Goal: Information Seeking & Learning: Learn about a topic

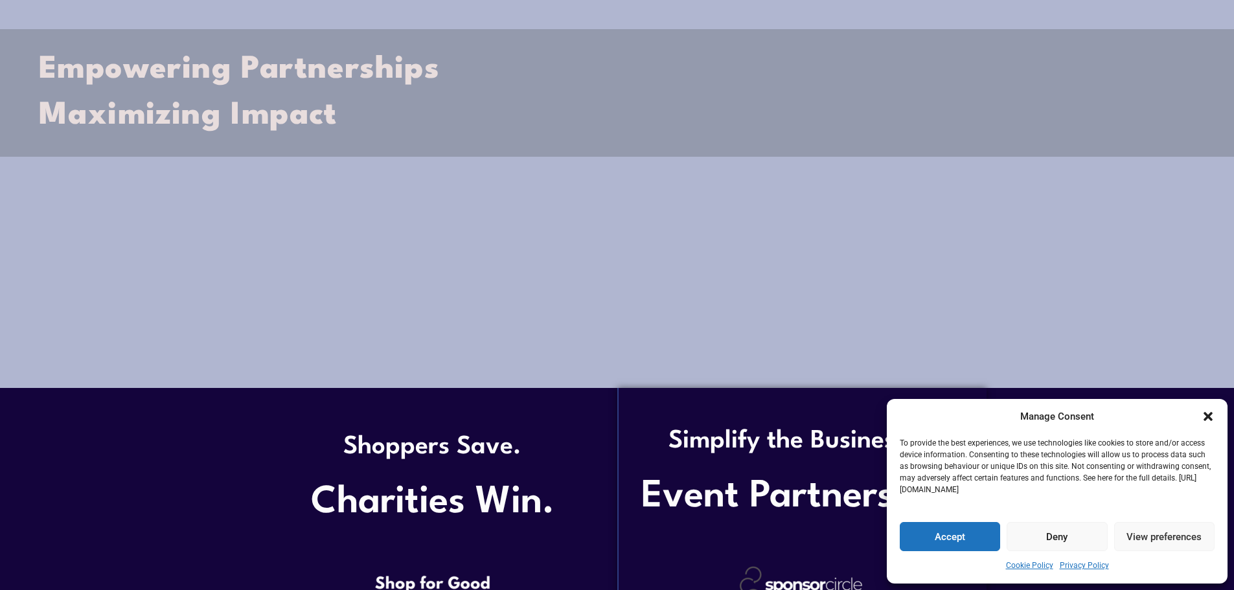
scroll to position [518, 0]
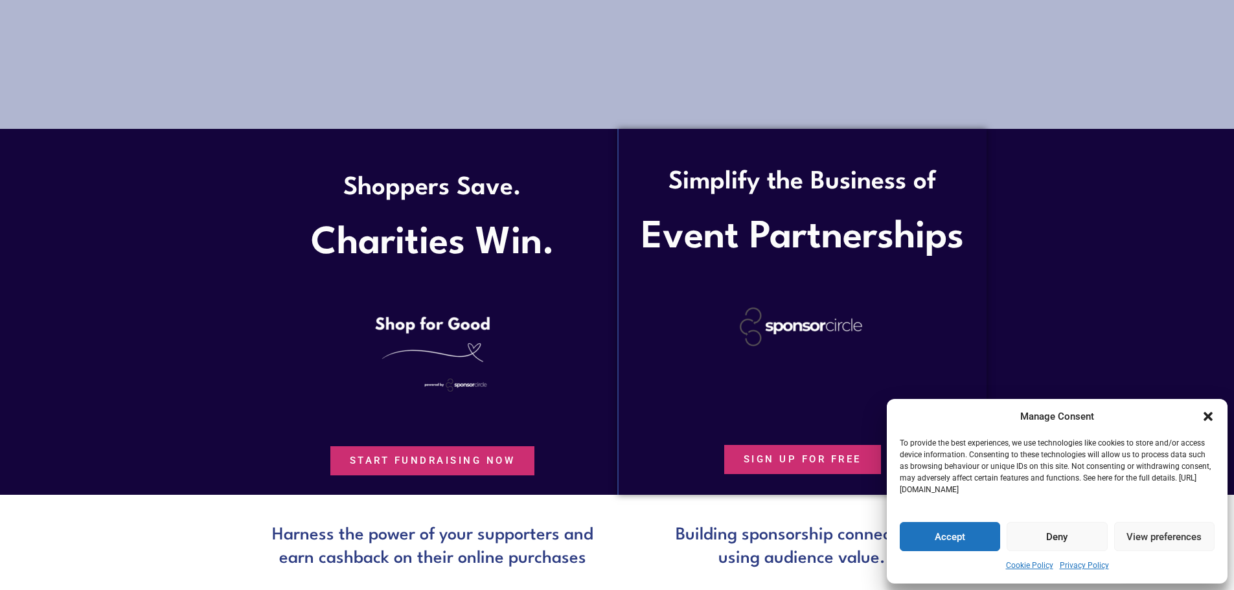
click at [1209, 411] on icon "Close dialogue" at bounding box center [1207, 416] width 13 height 13
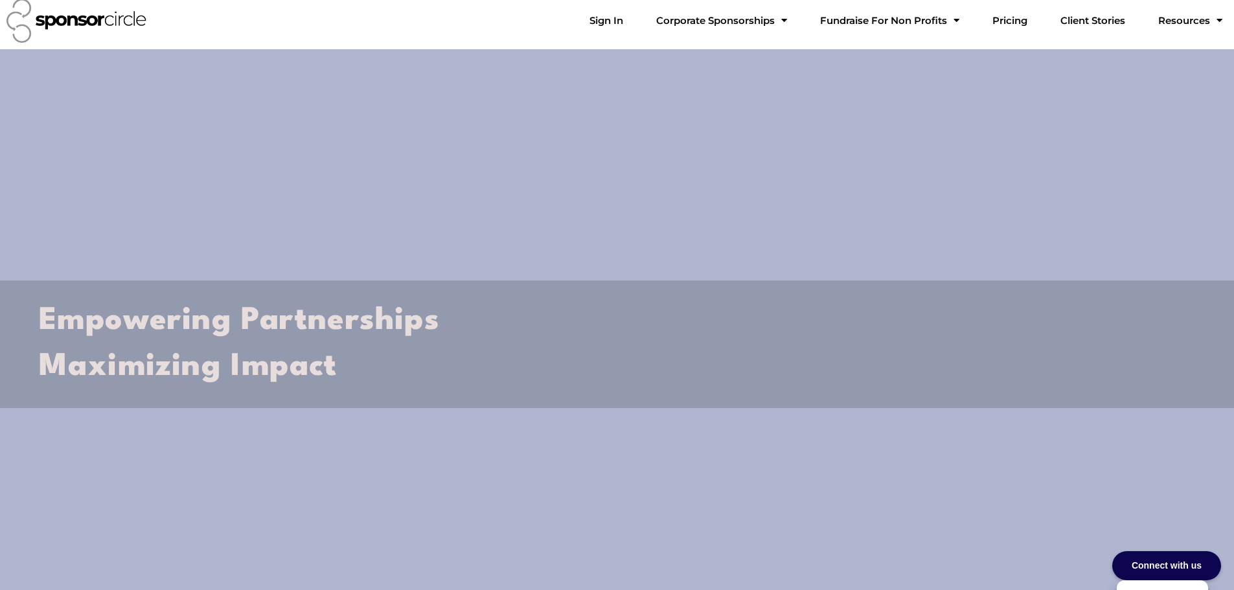
scroll to position [0, 0]
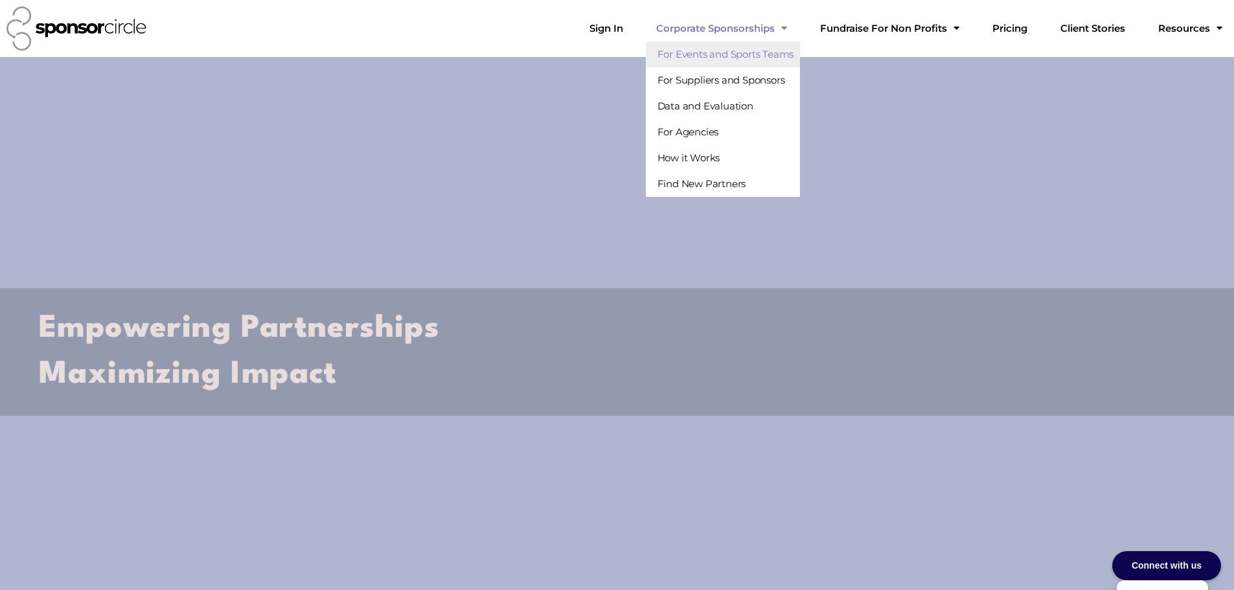
click at [752, 58] on link "For Events and Sports Teams" at bounding box center [723, 54] width 155 height 26
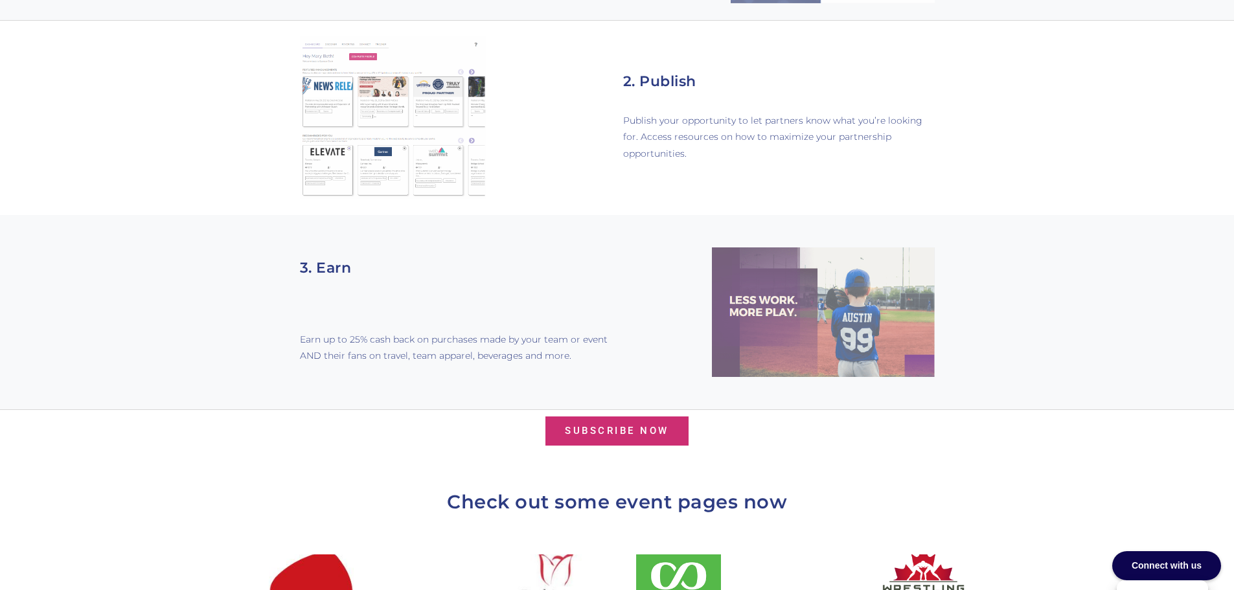
scroll to position [1295, 0]
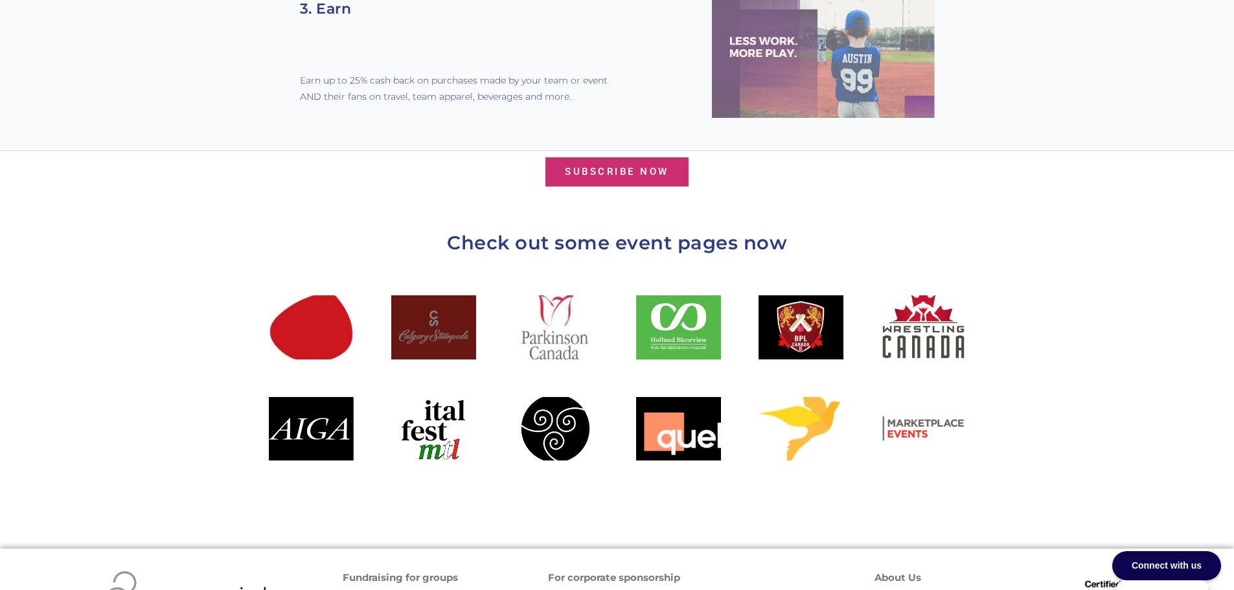
click at [462, 307] on div at bounding box center [433, 326] width 85 height 63
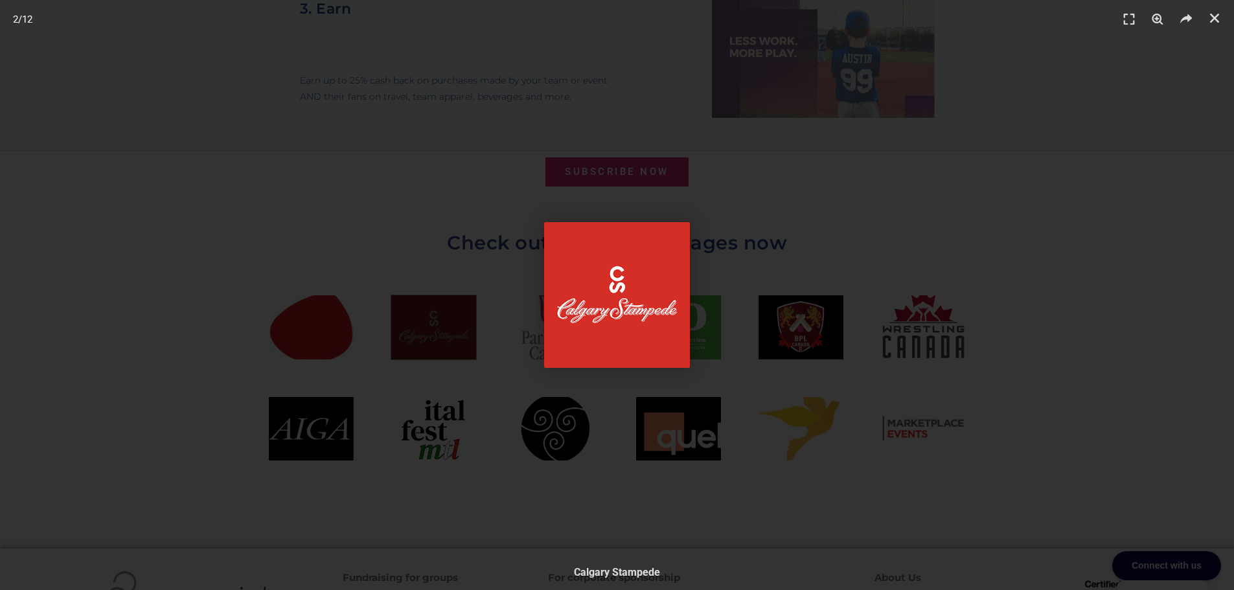
click at [631, 309] on img "2 / 12" at bounding box center [617, 295] width 146 height 146
click at [543, 321] on div "2 / 12" at bounding box center [616, 294] width 1143 height 499
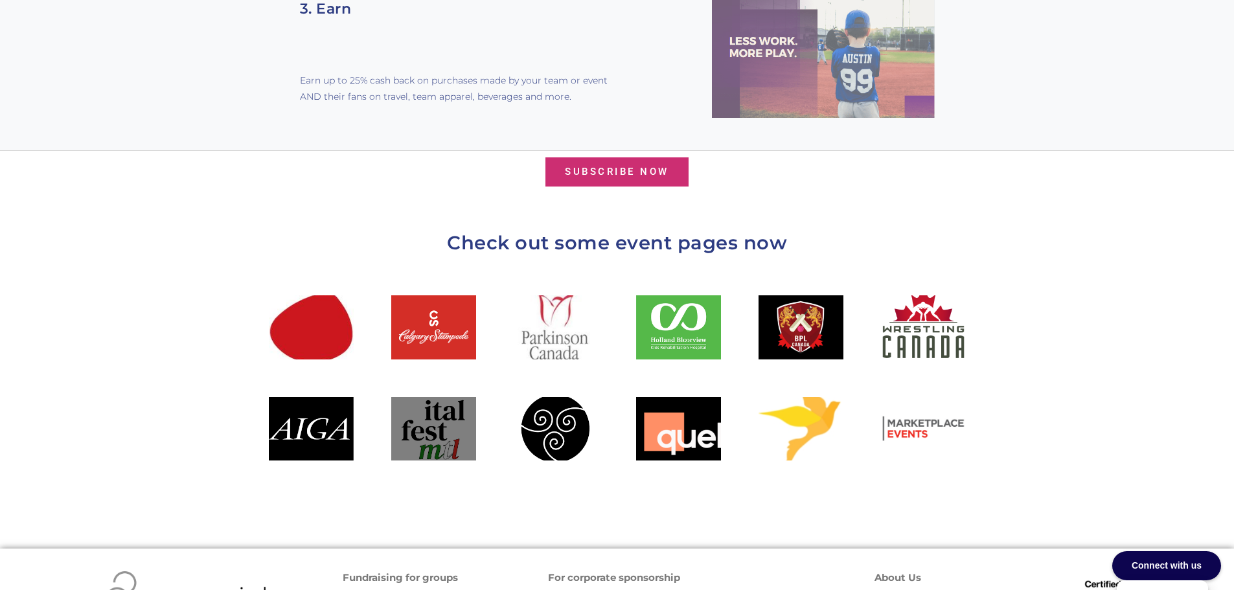
click at [449, 397] on div at bounding box center [433, 428] width 85 height 63
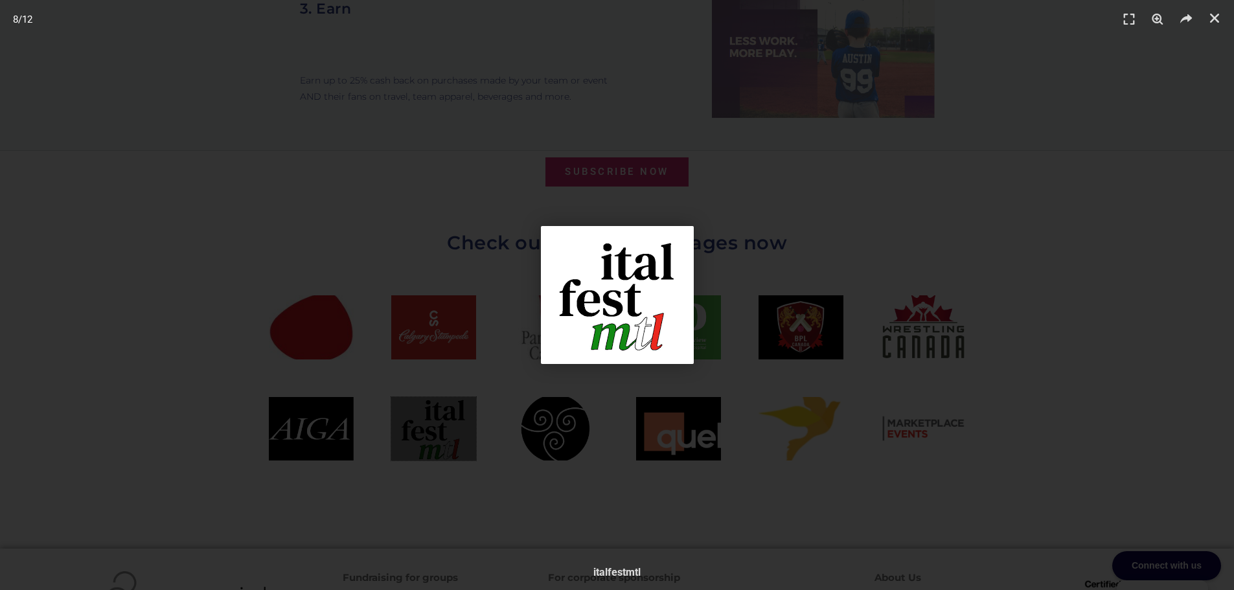
click at [626, 285] on img "8 / 12" at bounding box center [617, 295] width 153 height 138
click at [884, 256] on div "8 / 12" at bounding box center [616, 294] width 1143 height 499
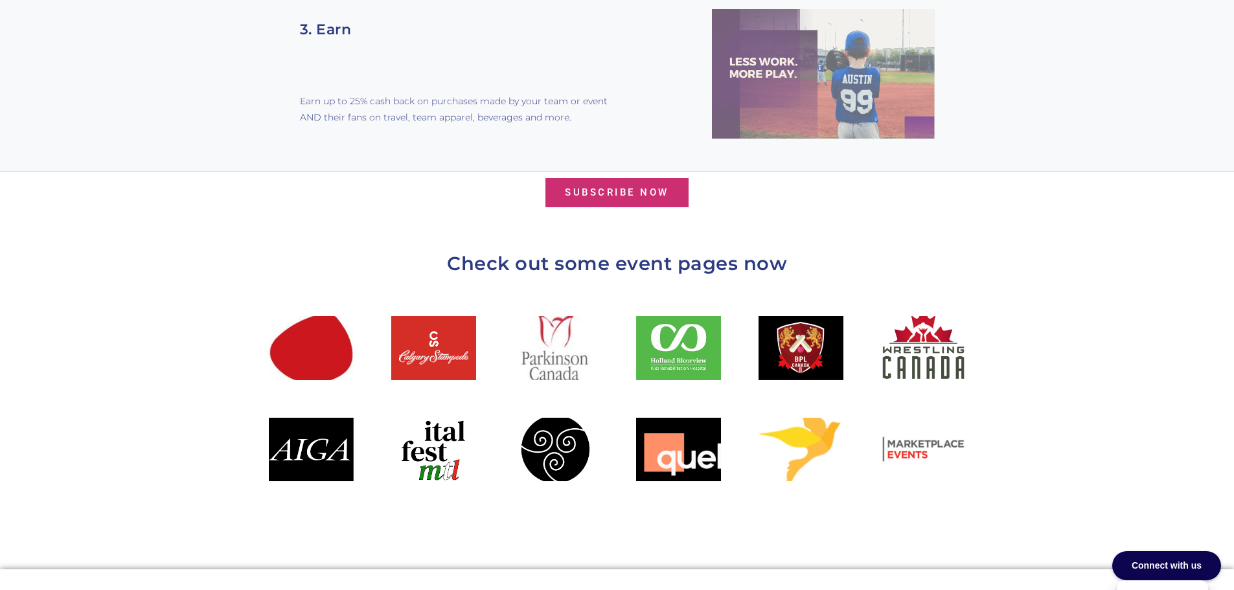
scroll to position [0, 0]
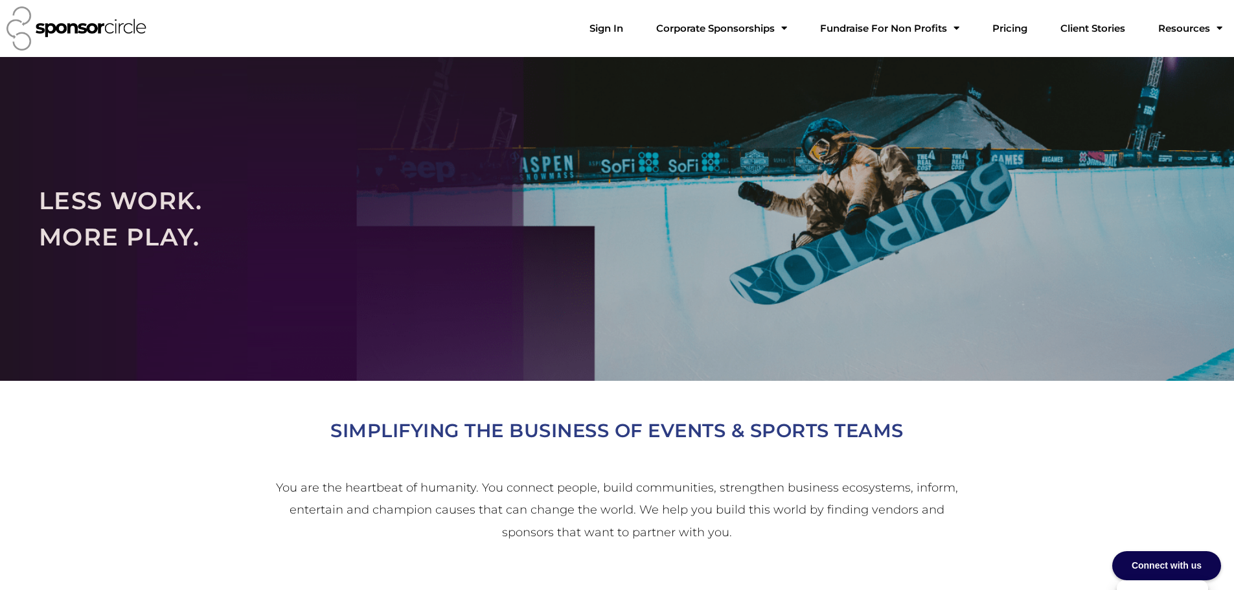
drag, startPoint x: 119, startPoint y: 267, endPoint x: 196, endPoint y: -78, distance: 353.6
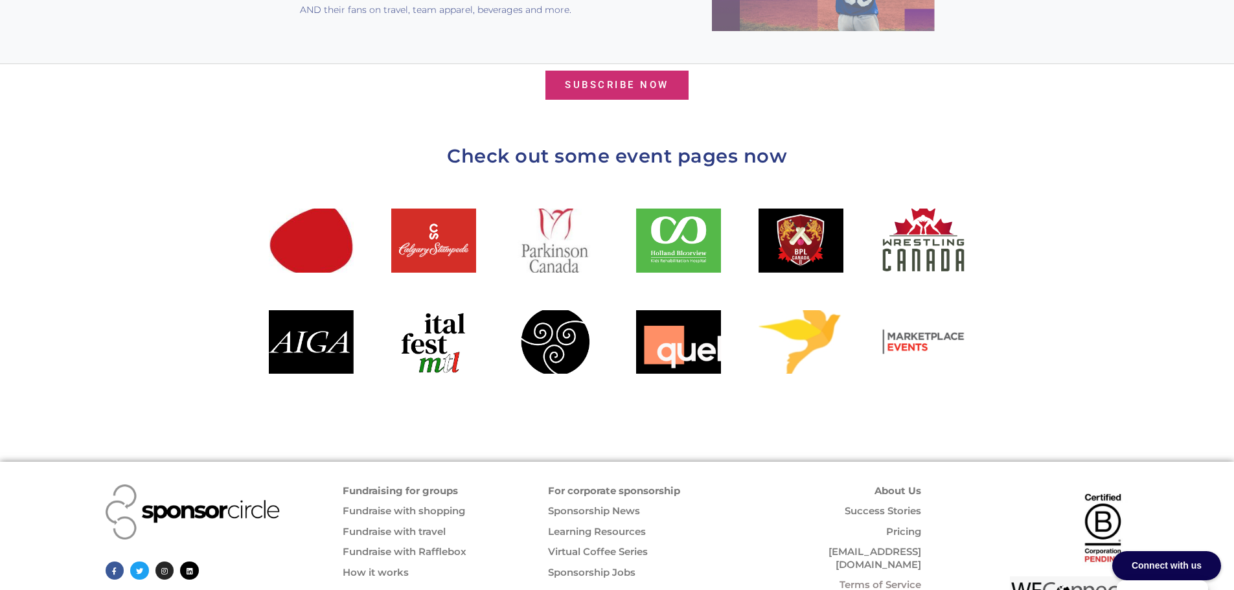
scroll to position [1409, 0]
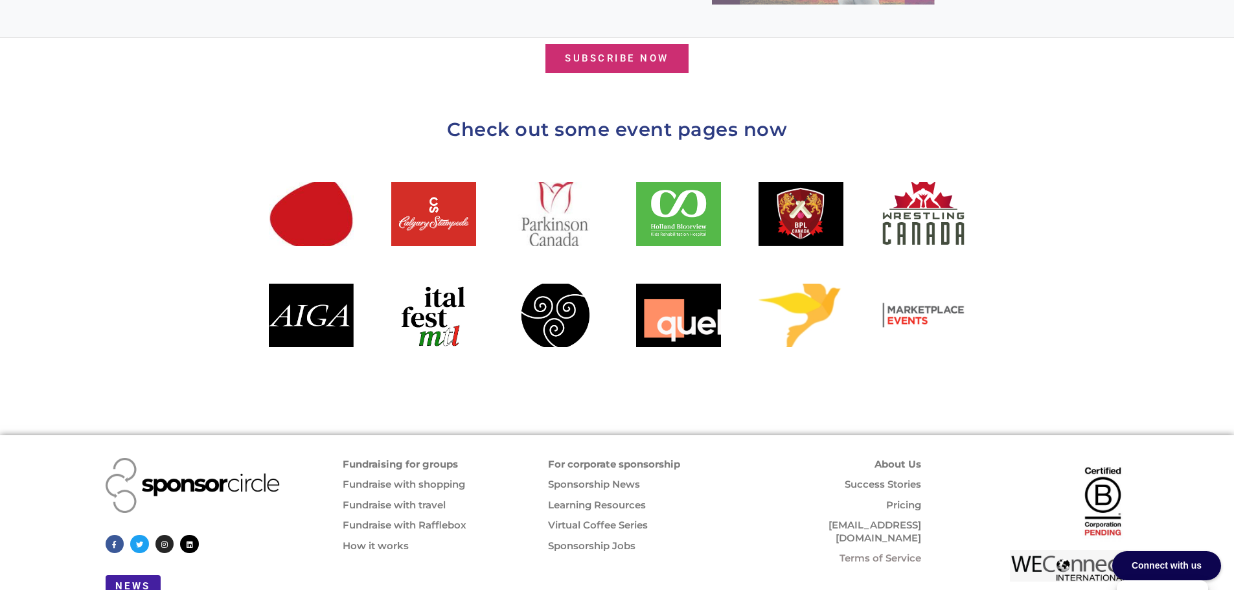
click at [600, 458] on link "For corporate sponsorship" at bounding box center [614, 464] width 132 height 12
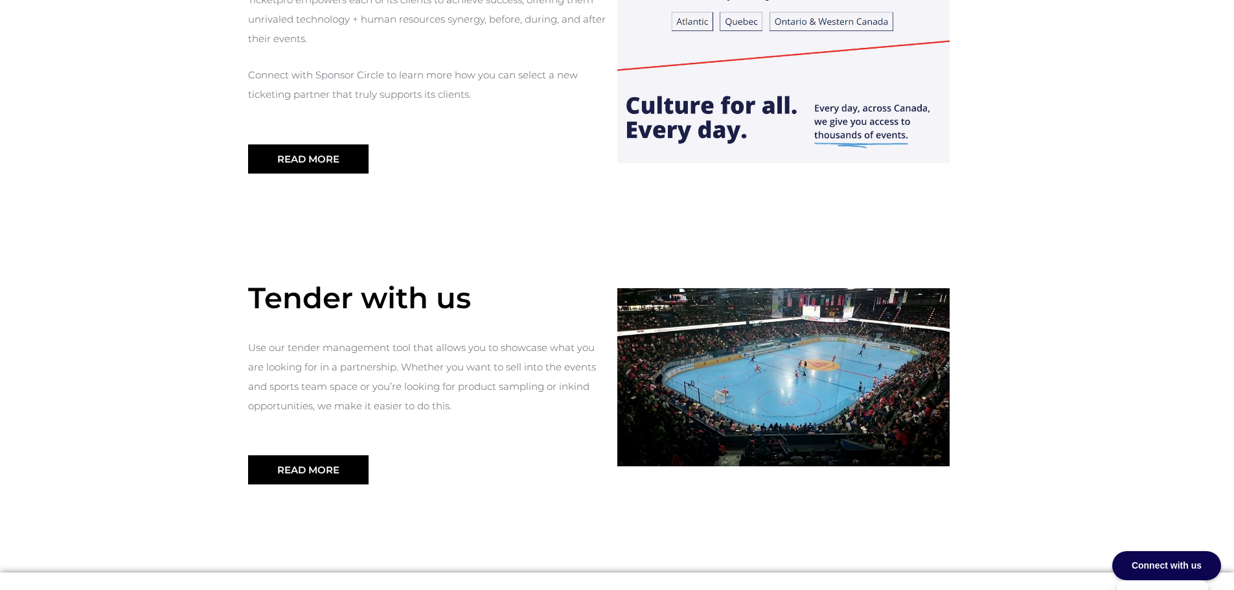
scroll to position [1295, 0]
